Goal: Register for event/course

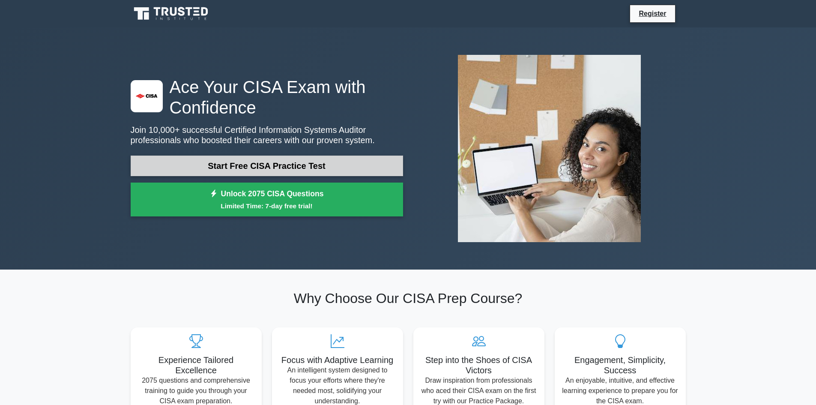
click at [323, 163] on link "Start Free CISA Practice Test" at bounding box center [267, 166] width 272 height 21
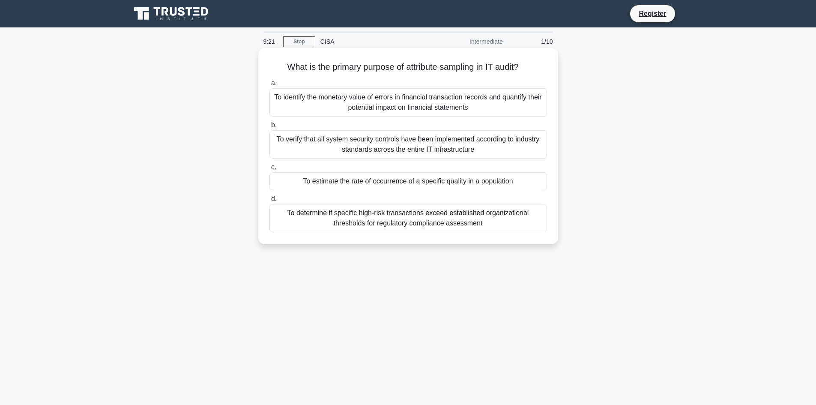
click at [337, 143] on div "To verify that all system security controls have been implemented according to …" at bounding box center [408, 144] width 278 height 28
click at [269, 128] on input "b. To verify that all system security controls have been implemented according …" at bounding box center [269, 126] width 0 height 6
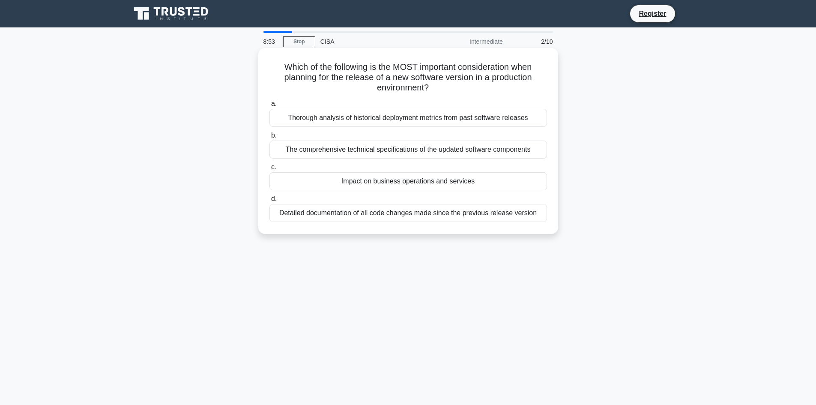
click at [383, 182] on div "Impact on business operations and services" at bounding box center [408, 181] width 278 height 18
click at [269, 170] on input "c. Impact on business operations and services" at bounding box center [269, 168] width 0 height 6
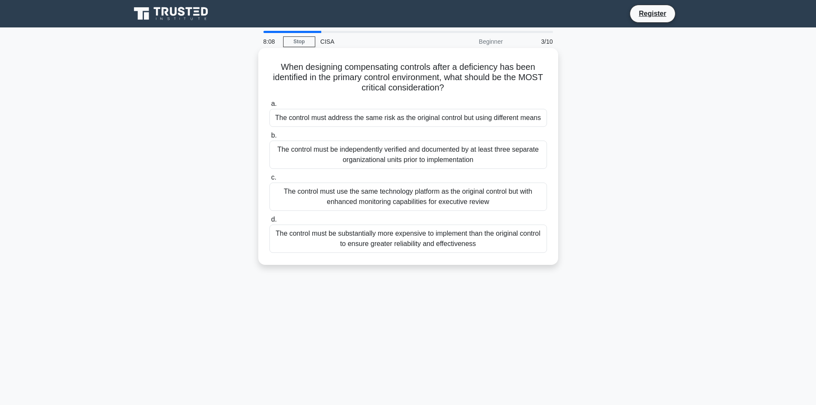
click at [424, 156] on div "The control must be independently verified and documented by at least three sep…" at bounding box center [408, 155] width 278 height 28
click at [269, 138] on input "b. The control must be independently verified and documented by at least three …" at bounding box center [269, 136] width 0 height 6
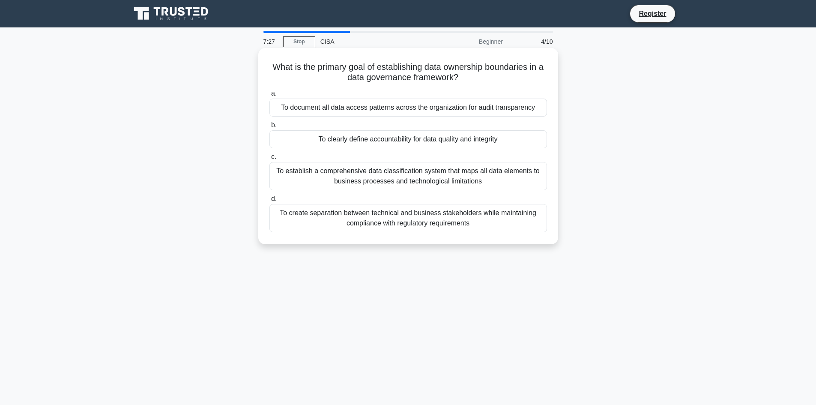
click at [385, 174] on div "To establish a comprehensive data classification system that maps all data elem…" at bounding box center [408, 176] width 278 height 28
click at [269, 160] on input "c. To establish a comprehensive data classification system that maps all data e…" at bounding box center [269, 157] width 0 height 6
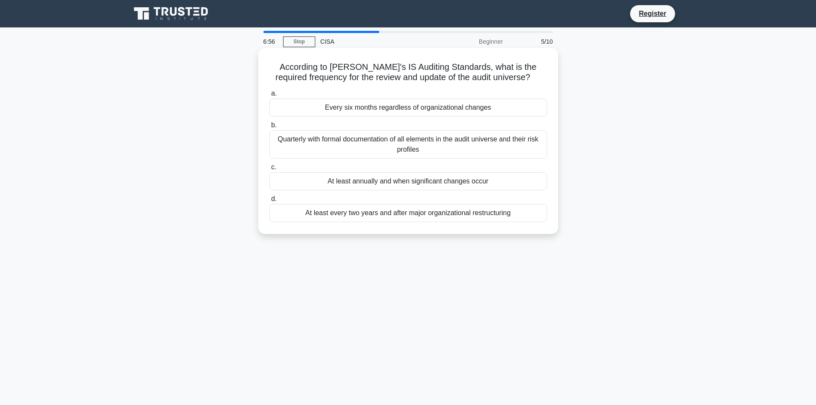
click at [391, 143] on div "Quarterly with formal documentation of all elements in the audit universe and t…" at bounding box center [408, 144] width 278 height 28
click at [269, 128] on input "b. Quarterly with formal documentation of all elements in the audit universe an…" at bounding box center [269, 126] width 0 height 6
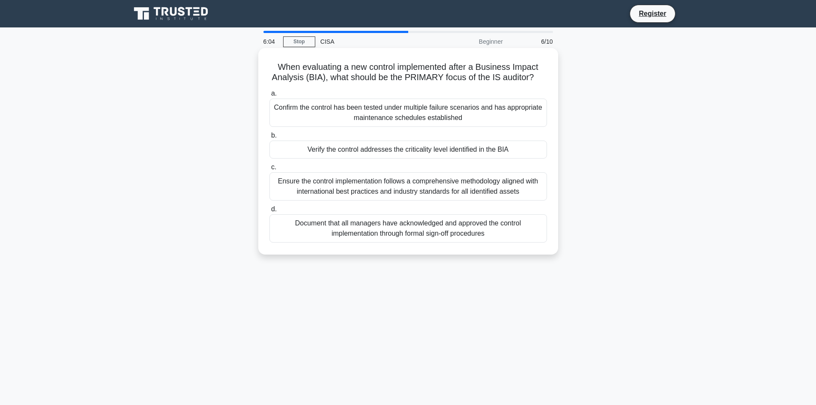
click at [420, 184] on div "Ensure the control implementation follows a comprehensive methodology aligned w…" at bounding box center [408, 186] width 278 height 28
click at [269, 170] on input "c. Ensure the control implementation follows a comprehensive methodology aligne…" at bounding box center [269, 168] width 0 height 6
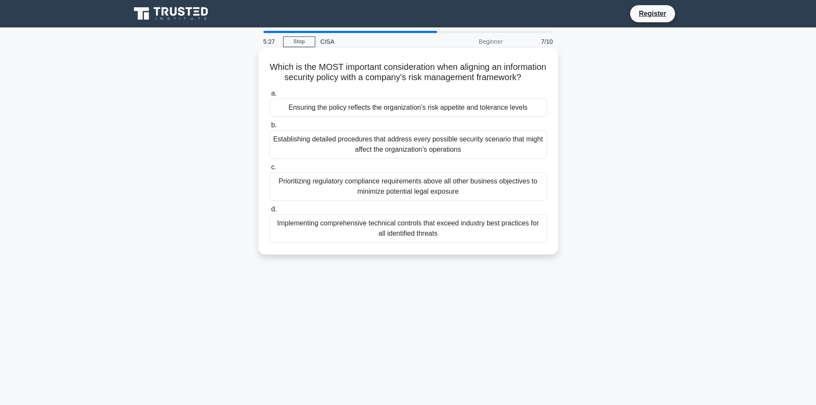
click at [323, 150] on div "Establishing detailed procedures that address every possible security scenario …" at bounding box center [408, 144] width 278 height 28
click at [269, 128] on input "b. Establishing detailed procedures that address every possible security scenar…" at bounding box center [269, 126] width 0 height 6
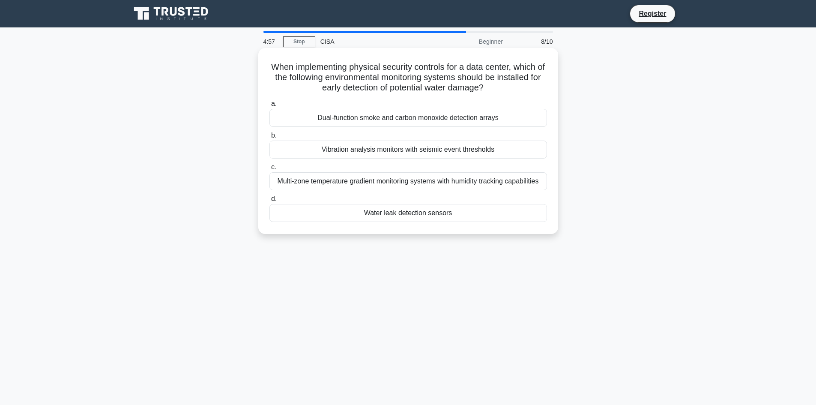
click at [330, 180] on div "Multi-zone temperature gradient monitoring systems with humidity tracking capab…" at bounding box center [408, 181] width 278 height 18
click at [269, 170] on input "c. Multi-zone temperature gradient monitoring systems with humidity tracking ca…" at bounding box center [269, 168] width 0 height 6
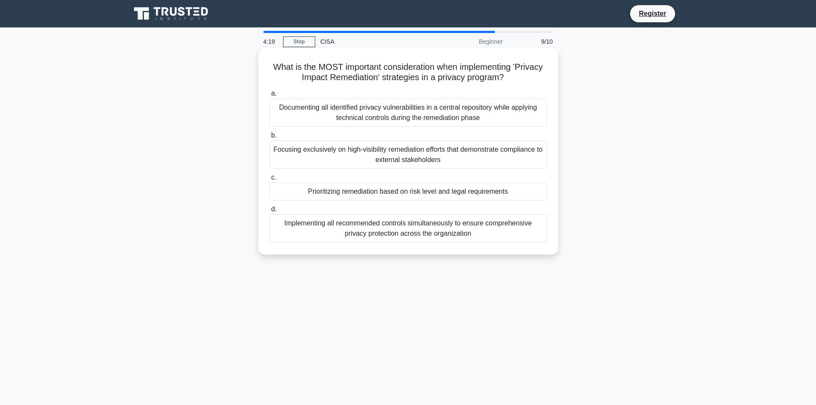
click at [393, 115] on div "Documenting all identified privacy vulnerabilities in a central repository whil…" at bounding box center [408, 113] width 278 height 28
click at [269, 96] on input "a. Documenting all identified privacy vulnerabilities in a central repository w…" at bounding box center [269, 94] width 0 height 6
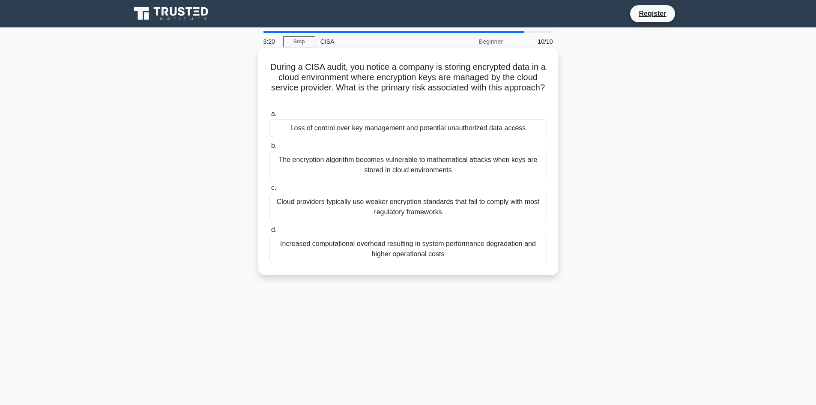
click at [412, 162] on div "The encryption algorithm becomes vulnerable to mathematical attacks when keys a…" at bounding box center [408, 165] width 278 height 28
click at [269, 149] on input "b. The encryption algorithm becomes vulnerable to mathematical attacks when key…" at bounding box center [269, 146] width 0 height 6
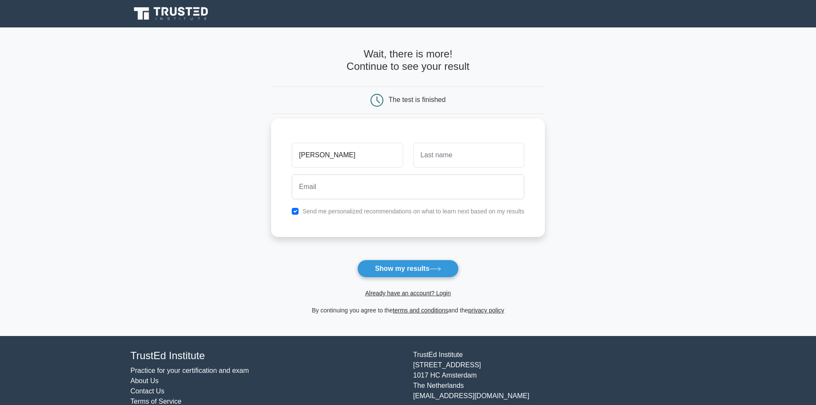
type input "RAJESHWAR PRASAD"
click at [431, 156] on input "text" at bounding box center [468, 155] width 111 height 25
type input "PRASAD"
click at [320, 189] on input "email" at bounding box center [408, 186] width 233 height 25
type input "rajeshwarprasad1970@gmail.com"
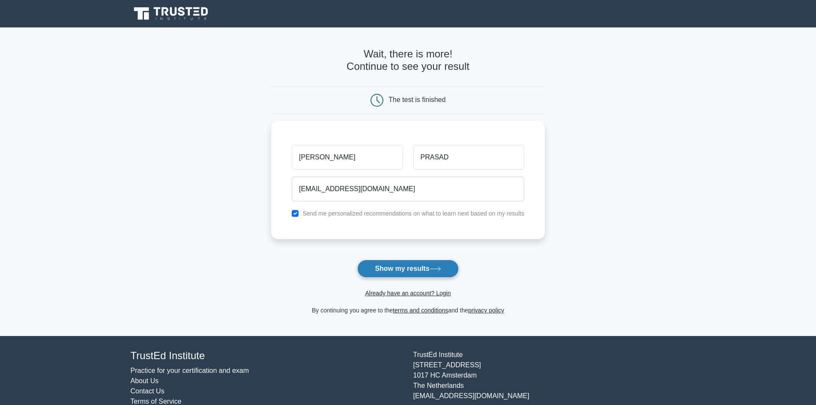
click at [399, 268] on button "Show my results" at bounding box center [407, 269] width 101 height 18
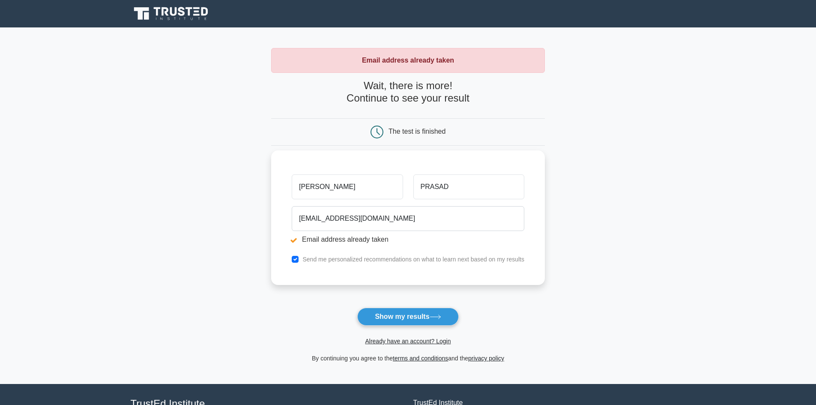
click at [374, 180] on input "RAJESHWAR PRASAD" at bounding box center [347, 186] width 111 height 25
type input "RAJESHWAR"
click at [405, 320] on button "Show my results" at bounding box center [407, 317] width 101 height 18
click at [295, 260] on input "checkbox" at bounding box center [295, 259] width 7 height 7
checkbox input "false"
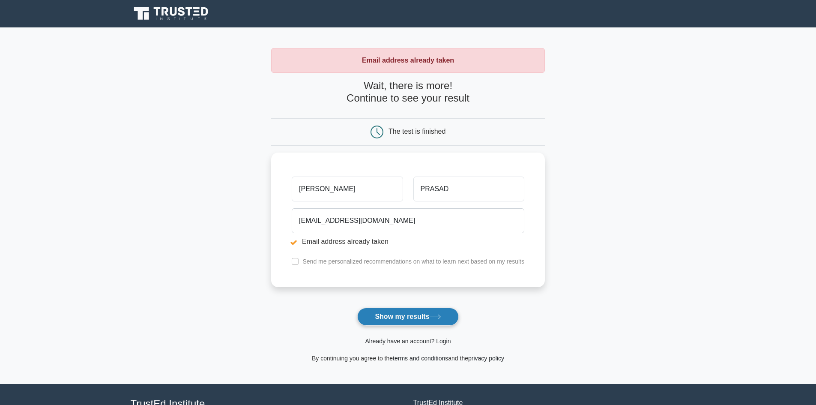
click at [406, 311] on button "Show my results" at bounding box center [407, 317] width 101 height 18
click at [395, 317] on button "Show my results" at bounding box center [407, 317] width 101 height 18
click at [377, 133] on icon at bounding box center [377, 132] width 13 height 13
click at [414, 359] on link "terms and conditions" at bounding box center [420, 358] width 55 height 7
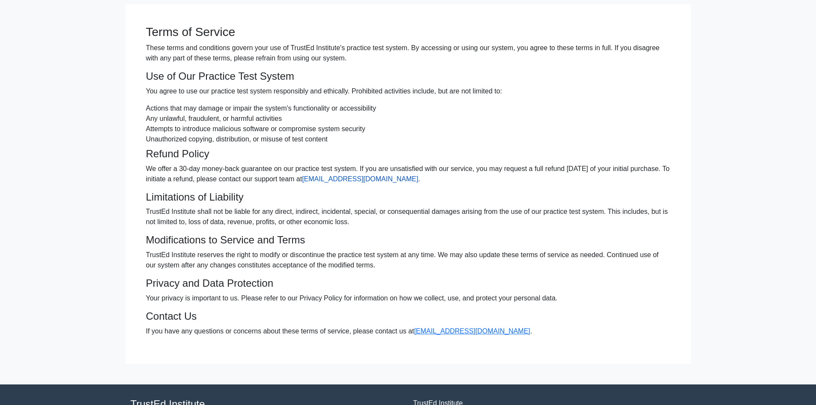
scroll to position [43, 0]
